Goal: Find specific page/section: Find specific page/section

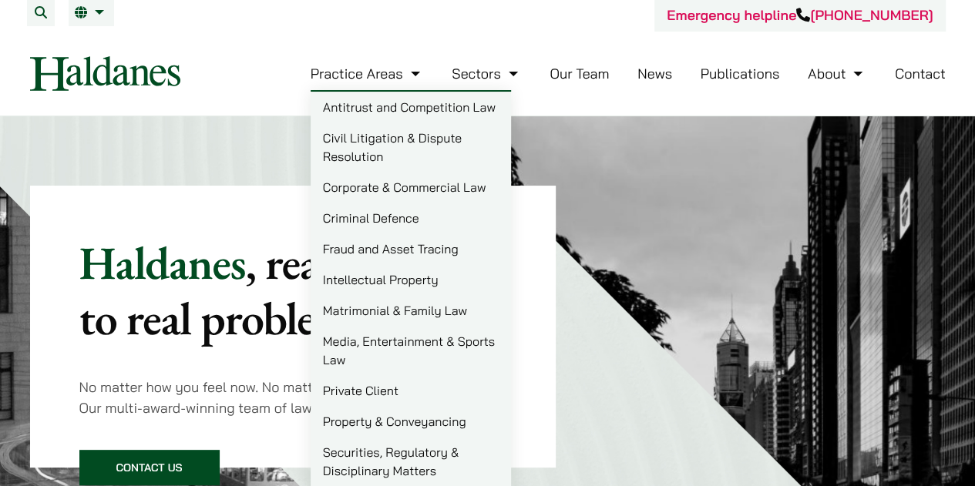
scroll to position [2, 0]
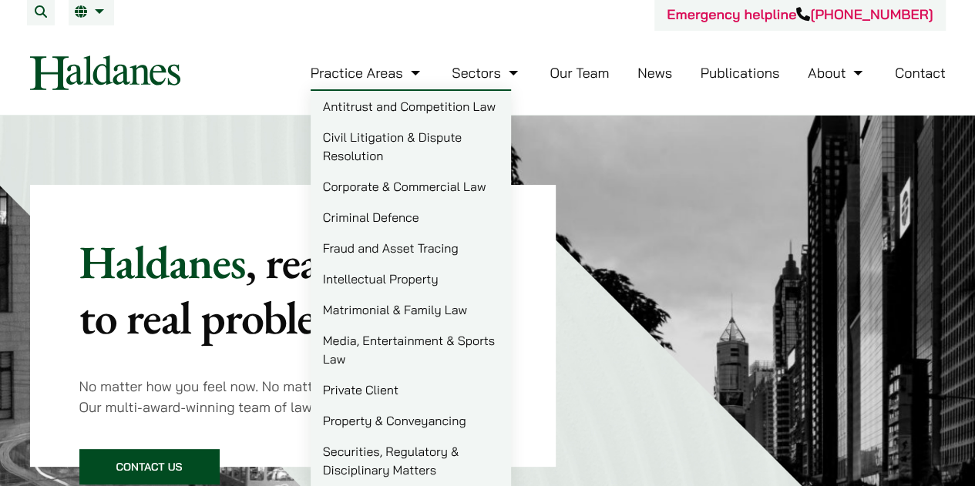
click at [424, 311] on link "Matrimonial & Family Law" at bounding box center [411, 309] width 200 height 31
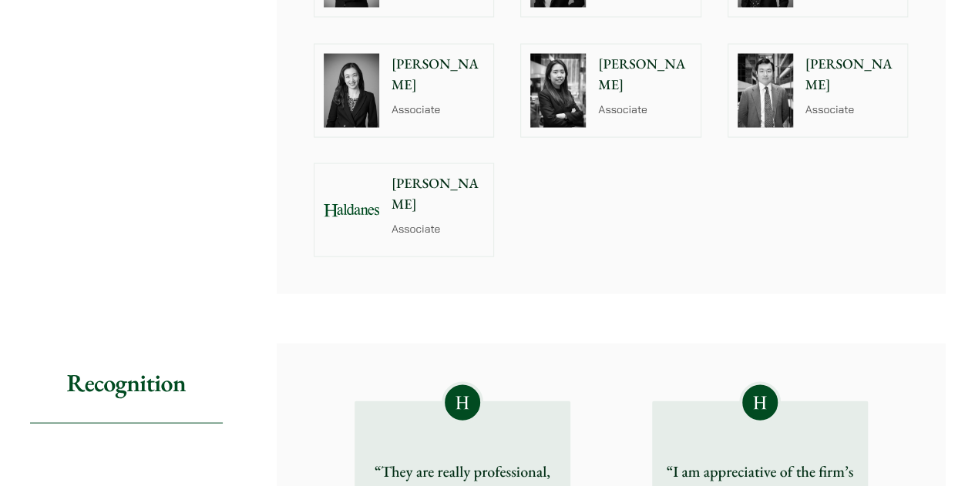
scroll to position [1433, 0]
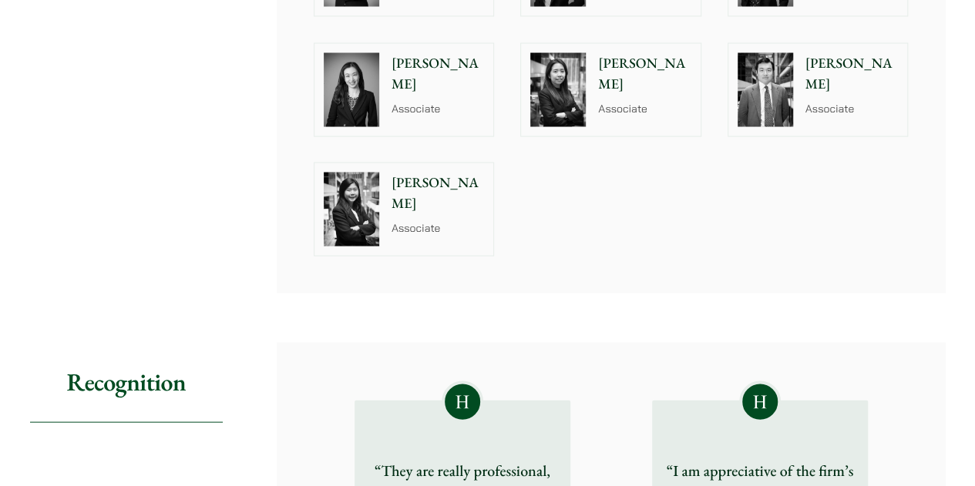
click at [565, 86] on img at bounding box center [557, 89] width 55 height 74
